Goal: Find specific page/section: Find specific page/section

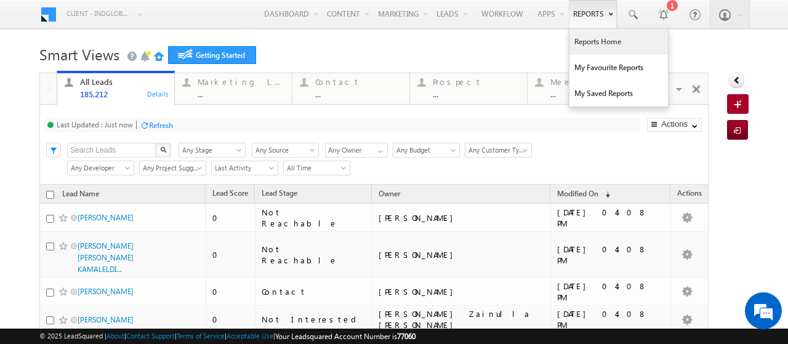
click at [575, 47] on link "Reports Home" at bounding box center [618, 42] width 98 height 26
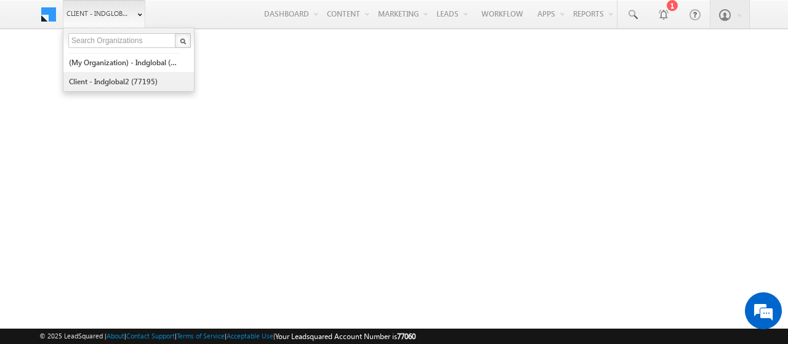
click at [92, 79] on link "Client - indglobal2 (77195)" at bounding box center [124, 81] width 113 height 19
